Goal: Transaction & Acquisition: Purchase product/service

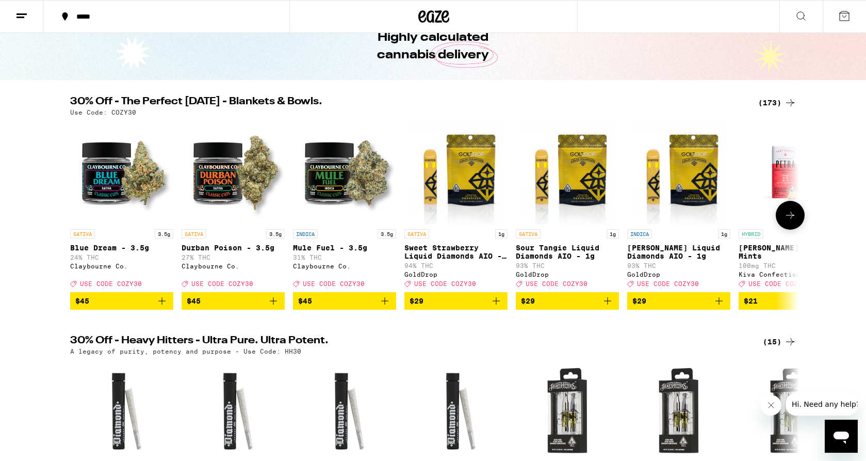
scroll to position [53, 0]
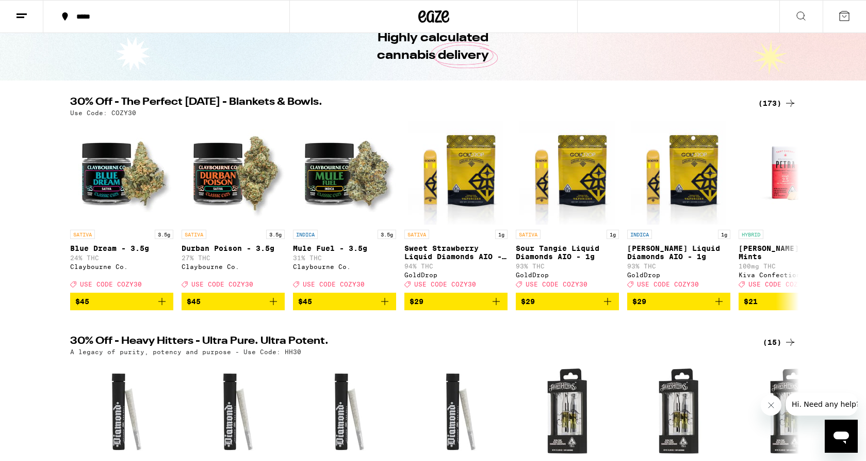
click at [793, 103] on icon at bounding box center [790, 103] width 12 height 12
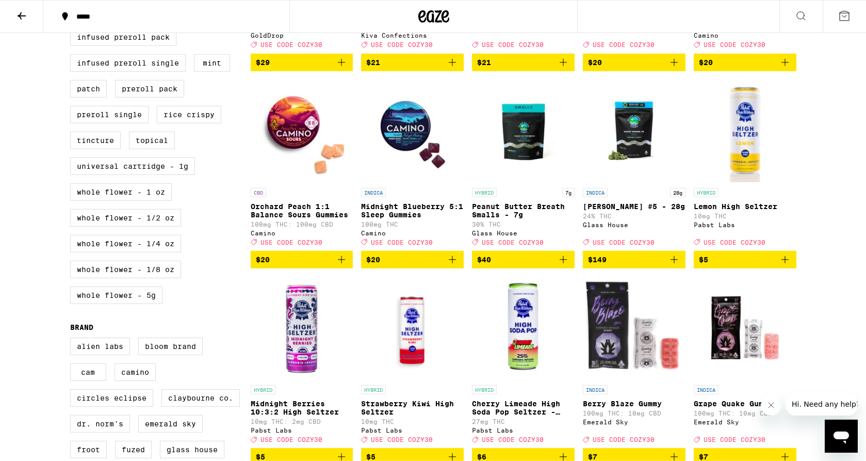
scroll to position [473, 0]
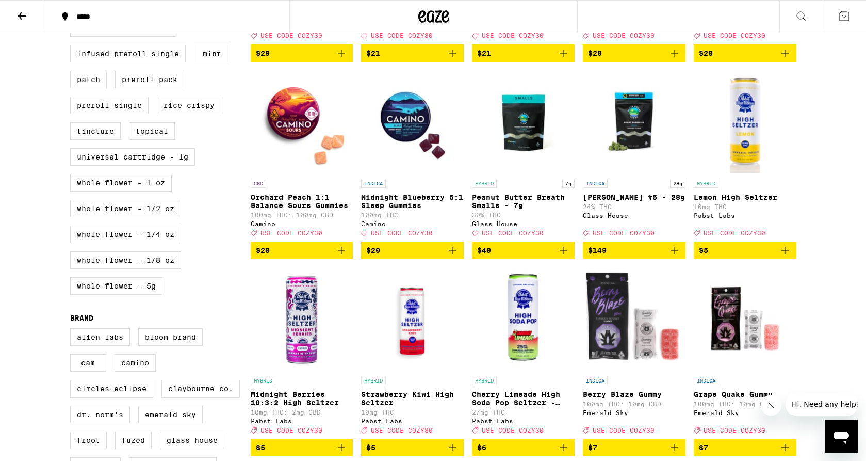
click at [450, 256] on icon "Add to bag" at bounding box center [452, 250] width 12 height 12
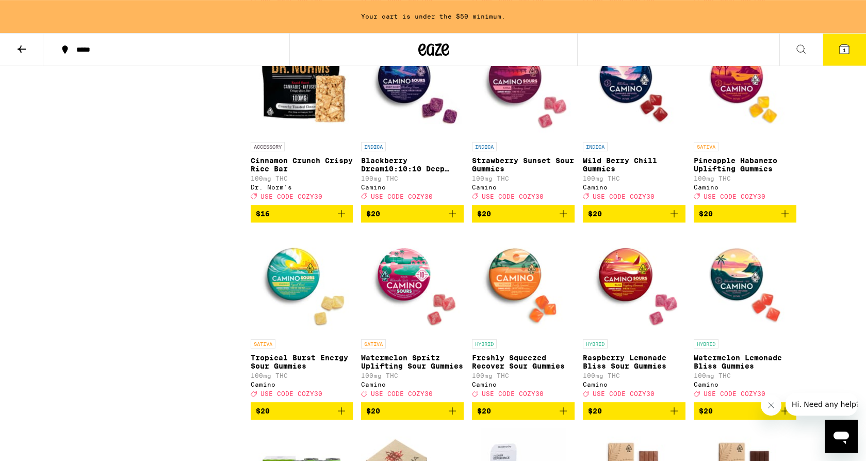
scroll to position [2926, 0]
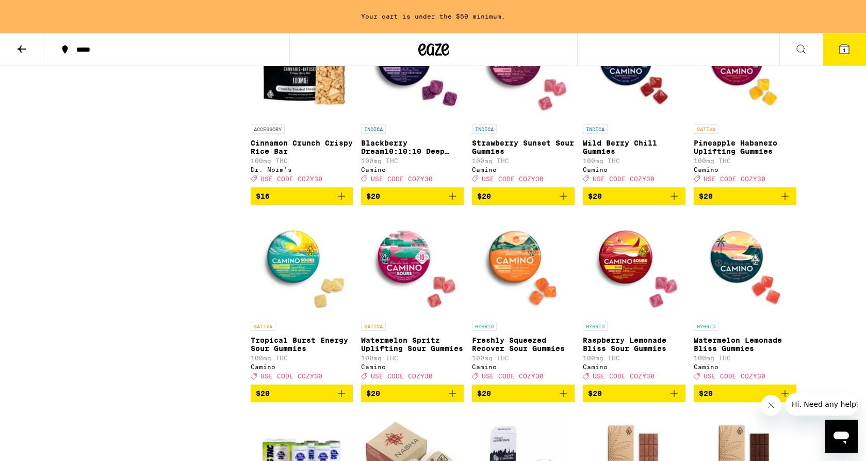
click at [671, 202] on icon "Add to bag" at bounding box center [674, 196] width 12 height 12
click at [454, 202] on icon "Add to bag" at bounding box center [452, 196] width 12 height 12
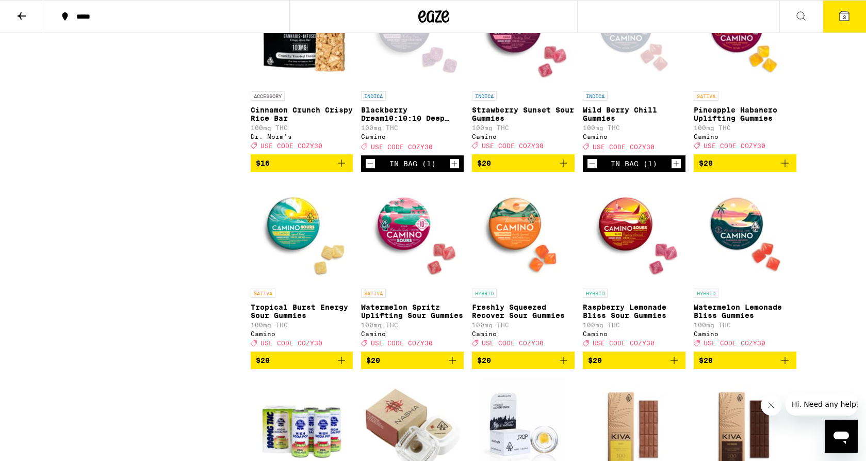
scroll to position [2893, 0]
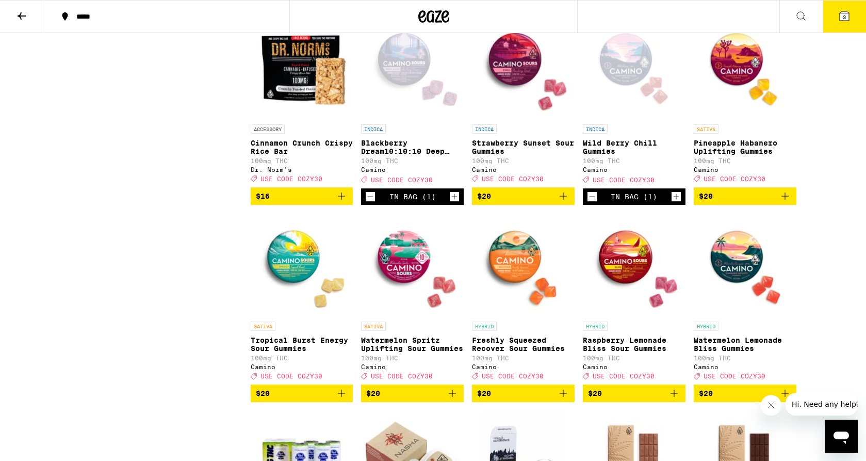
click at [849, 10] on icon at bounding box center [844, 16] width 12 height 12
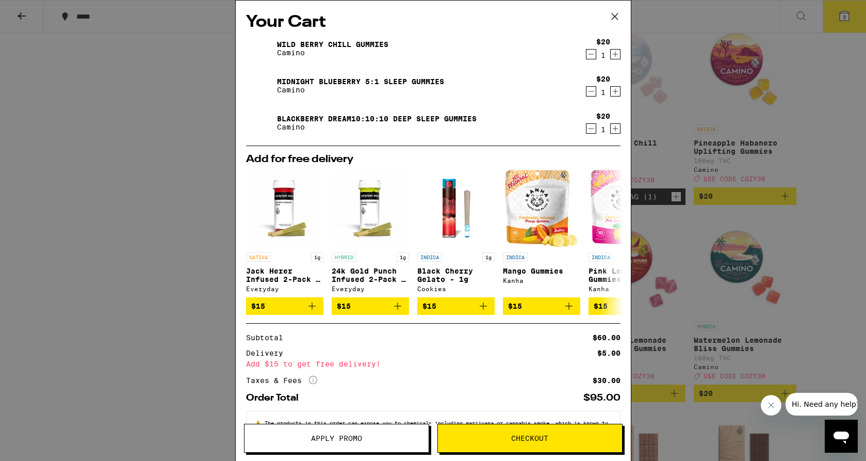
click at [371, 440] on span "Apply Promo" at bounding box center [336, 437] width 184 height 7
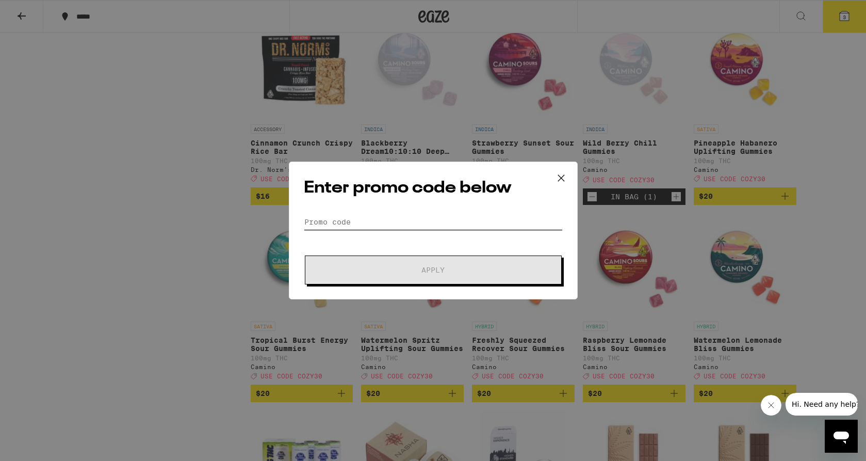
click at [421, 225] on input "Promo Code" at bounding box center [433, 221] width 259 height 15
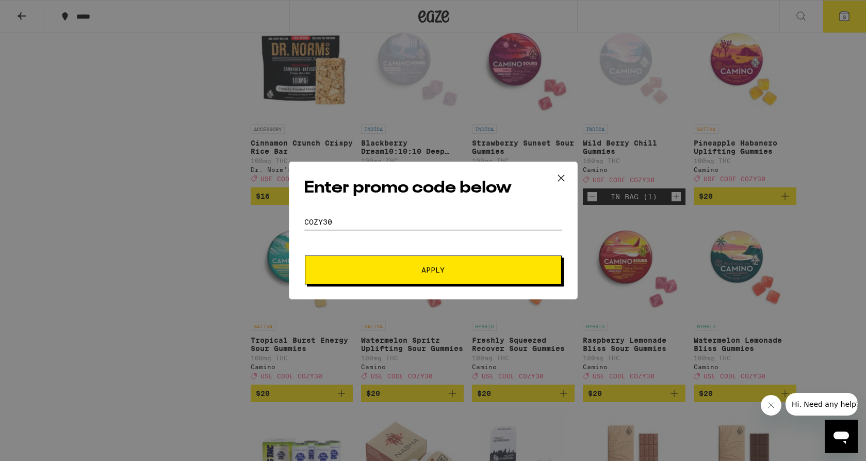
type input "cozy30"
click at [414, 271] on span "Apply" at bounding box center [433, 269] width 186 height 7
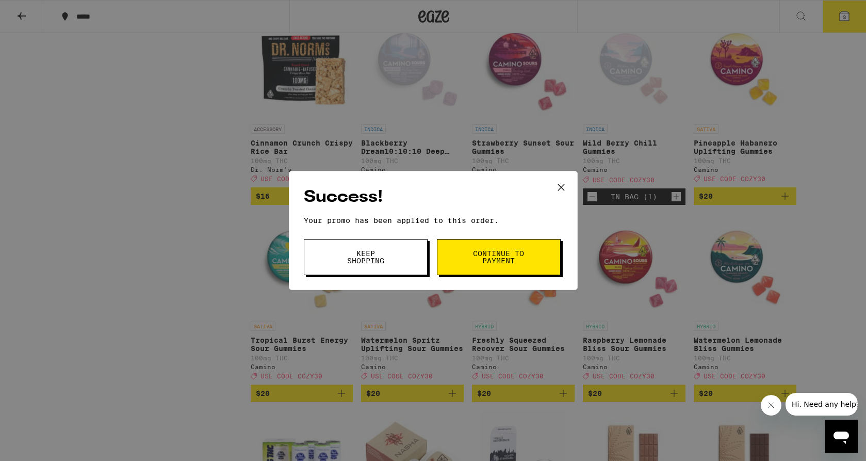
click at [496, 267] on button "Continue to payment" at bounding box center [499, 257] width 124 height 36
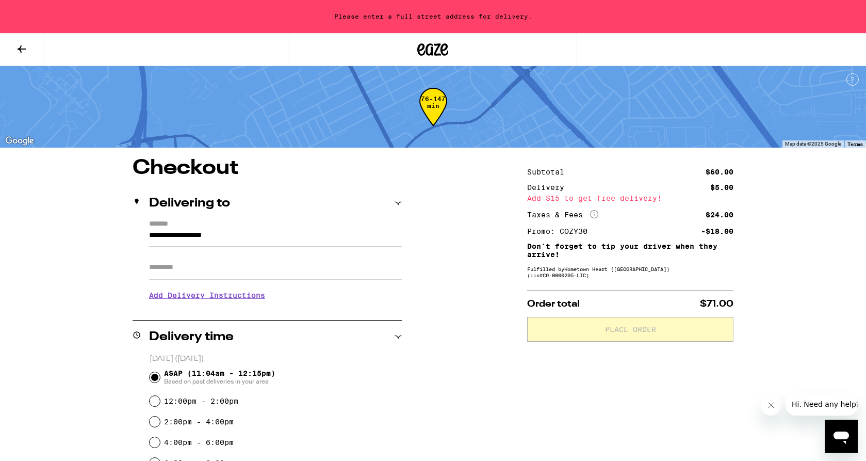
click at [598, 215] on icon "More Info" at bounding box center [594, 214] width 8 height 8
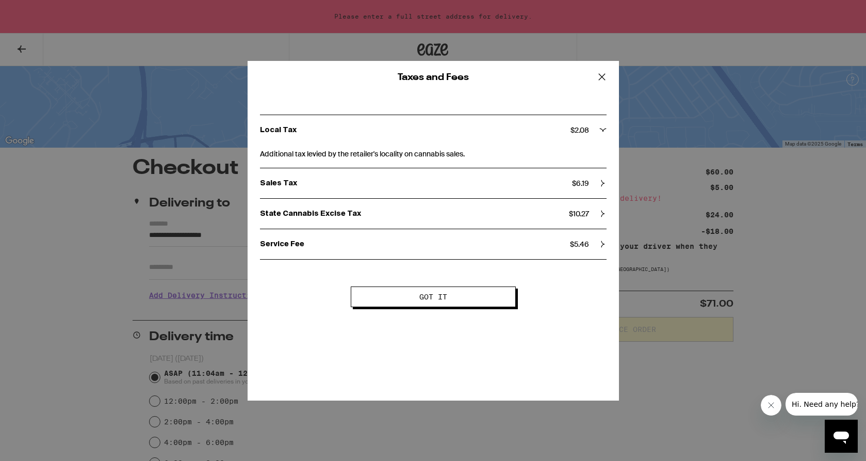
click at [600, 79] on icon at bounding box center [601, 76] width 15 height 15
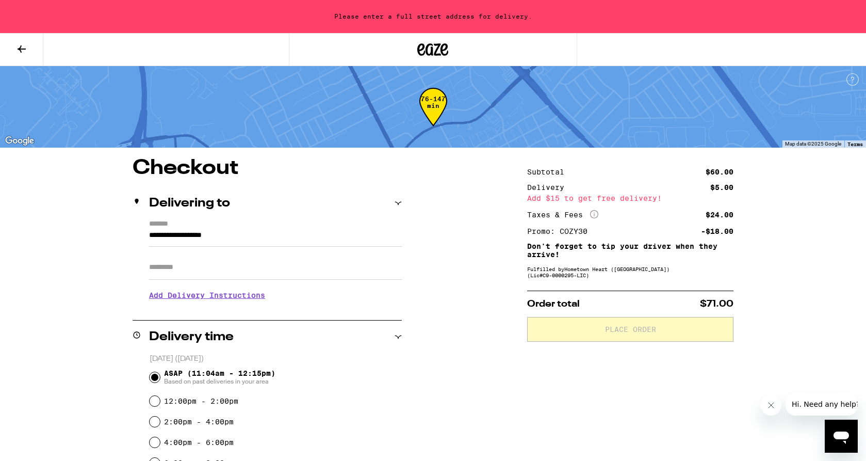
scroll to position [300, 0]
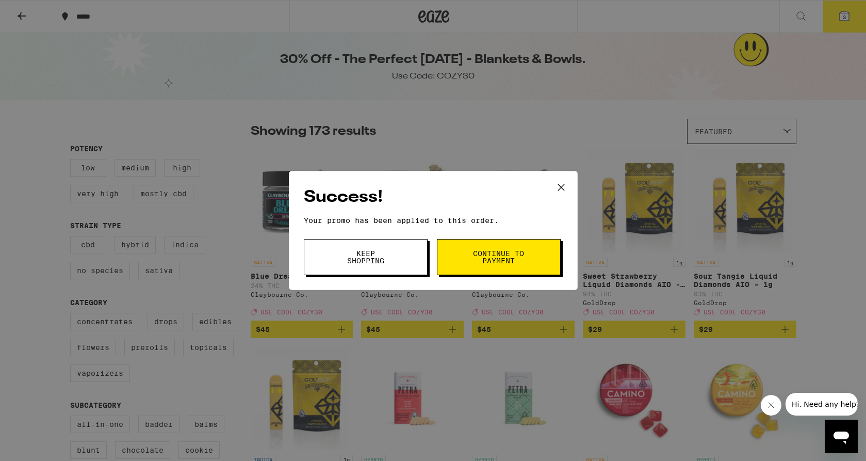
click at [376, 262] on span "Keep Shopping" at bounding box center [365, 257] width 53 height 14
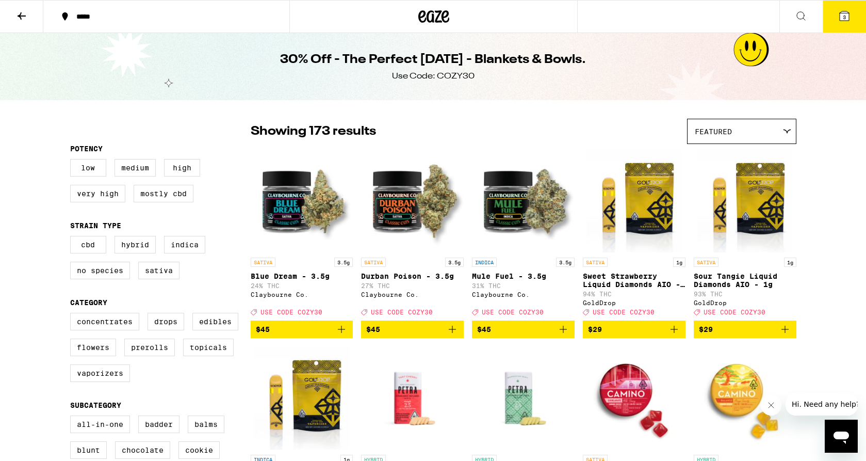
click at [847, 18] on icon at bounding box center [844, 15] width 9 height 9
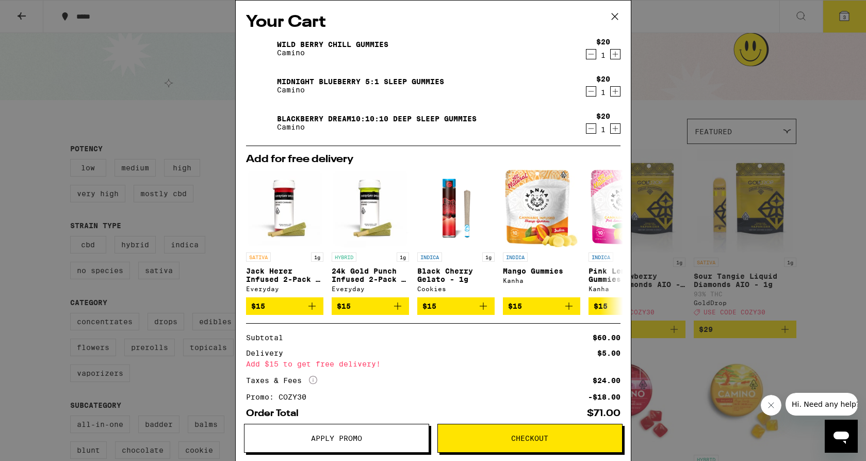
click at [617, 93] on icon "Increment" at bounding box center [615, 91] width 9 height 12
click at [574, 443] on button "Checkout" at bounding box center [529, 437] width 185 height 29
